Goal: Information Seeking & Learning: Compare options

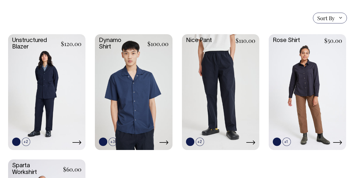
scroll to position [142, 0]
click at [210, 142] on link at bounding box center [209, 142] width 8 height 8
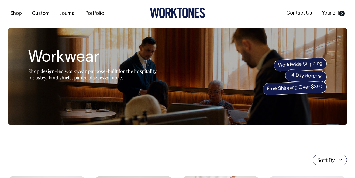
scroll to position [0, 0]
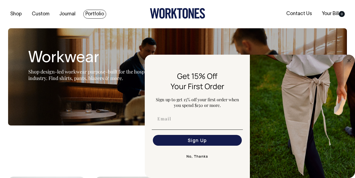
click at [96, 12] on link "Portfolio" at bounding box center [94, 14] width 23 height 9
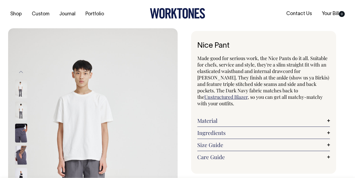
select select "Charcoal"
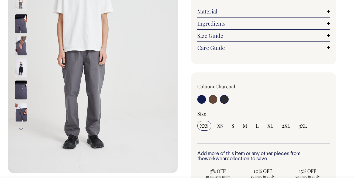
scroll to position [110, 0]
click at [225, 95] on input "radio" at bounding box center [224, 99] width 9 height 9
click at [211, 95] on input "radio" at bounding box center [213, 99] width 9 height 9
radio input "true"
radio input "false"
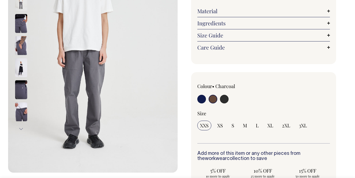
radio input "true"
select select "Chocolate"
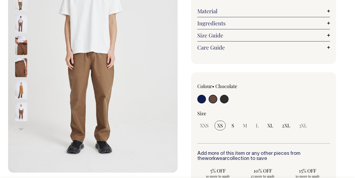
click at [200, 95] on input "radio" at bounding box center [201, 99] width 9 height 9
radio input "true"
select select "Dark Navy"
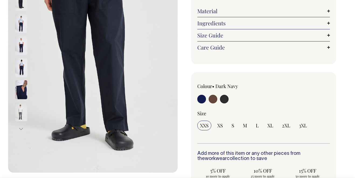
click at [226, 95] on input "radio" at bounding box center [224, 99] width 9 height 9
radio input "true"
select select "Charcoal"
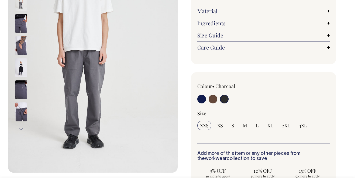
scroll to position [109, 0]
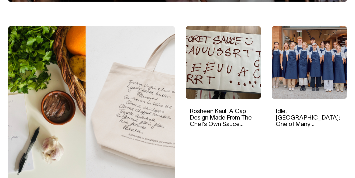
scroll to position [163, 0]
